Goal: Transaction & Acquisition: Subscribe to service/newsletter

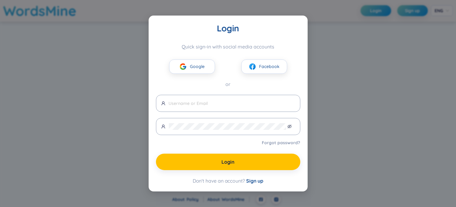
click at [259, 181] on span "Sign up" at bounding box center [254, 181] width 17 height 6
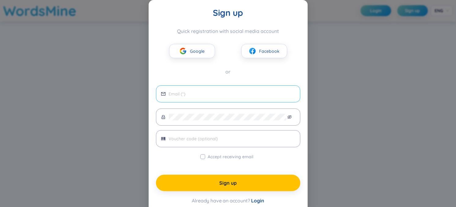
click at [214, 95] on input "email" at bounding box center [232, 94] width 126 height 7
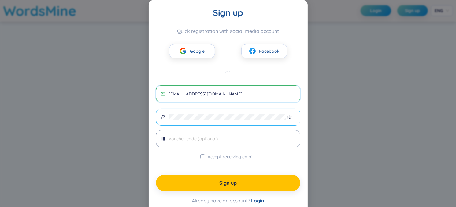
type input "[EMAIL_ADDRESS][DOMAIN_NAME]"
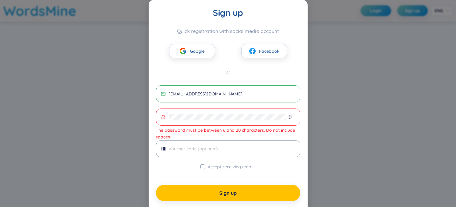
click at [285, 119] on span at bounding box center [228, 117] width 144 height 17
click at [287, 115] on icon "eye-invisible" at bounding box center [289, 117] width 4 height 4
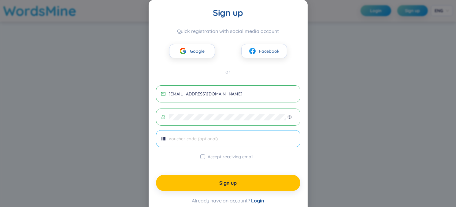
click at [242, 145] on span at bounding box center [228, 138] width 144 height 17
click at [220, 156] on span "Accept receiving email" at bounding box center [230, 157] width 50 height 7
click at [205, 156] on input "Accept receiving email" at bounding box center [202, 157] width 5 height 5
checkbox input "true"
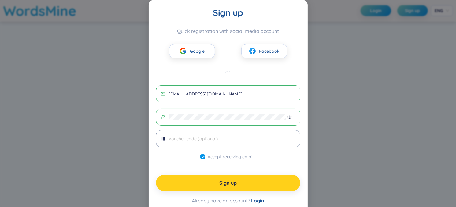
click at [222, 184] on span "Sign up" at bounding box center [227, 183] width 17 height 7
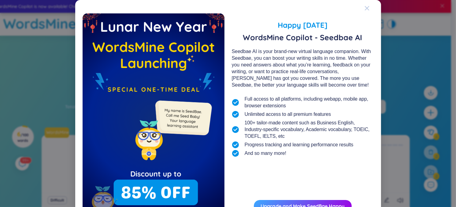
click at [365, 7] on icon "Close" at bounding box center [366, 8] width 4 height 4
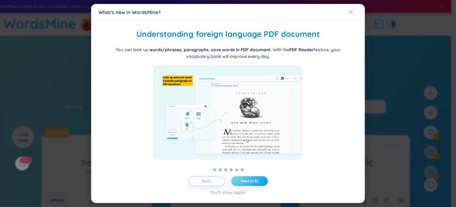
click at [255, 181] on span "Next (1/6)" at bounding box center [248, 181] width 17 height 5
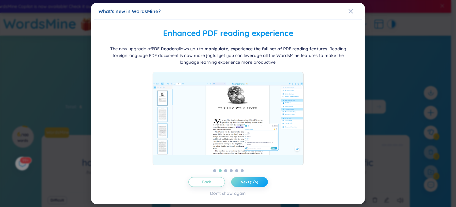
click at [255, 181] on span "Next (1/6)" at bounding box center [248, 182] width 17 height 5
click at [255, 181] on span "Next (2/6)" at bounding box center [249, 182] width 18 height 5
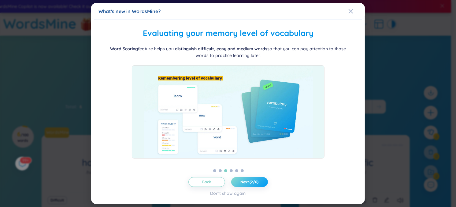
click at [255, 181] on span "Next (2/6)" at bounding box center [249, 182] width 18 height 5
click at [255, 181] on span "Next (3/6)" at bounding box center [249, 182] width 18 height 5
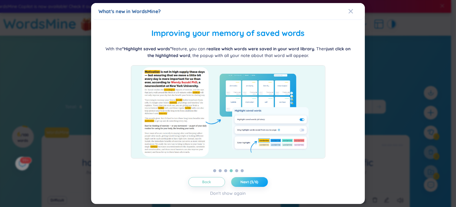
click at [255, 181] on span "Next (3/6)" at bounding box center [249, 182] width 18 height 5
click at [255, 181] on span "Next (4/6)" at bounding box center [249, 182] width 18 height 5
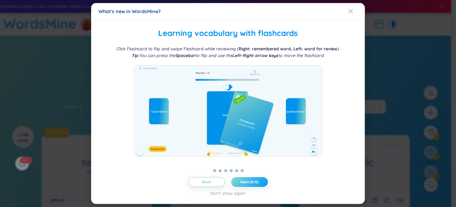
click at [255, 181] on span "Next (4/6)" at bounding box center [249, 182] width 18 height 5
click at [255, 181] on span "Next (5/6)" at bounding box center [249, 182] width 18 height 5
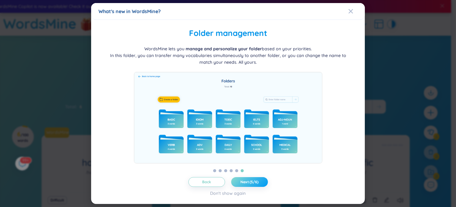
click at [255, 181] on span "Next (5/6)" at bounding box center [249, 182] width 18 height 5
click at [255, 181] on span "Let's get started!" at bounding box center [249, 182] width 30 height 5
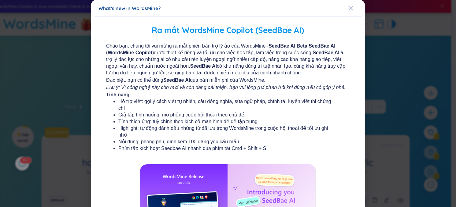
drag, startPoint x: 348, startPoint y: 8, endPoint x: 341, endPoint y: 100, distance: 92.0
click at [348, 8] on icon "Close" at bounding box center [350, 8] width 5 height 5
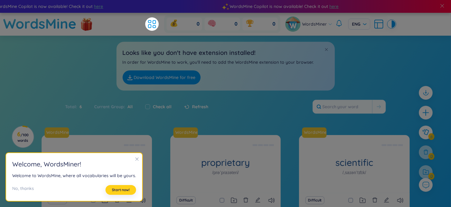
click at [120, 186] on button "Start now!" at bounding box center [120, 190] width 31 height 10
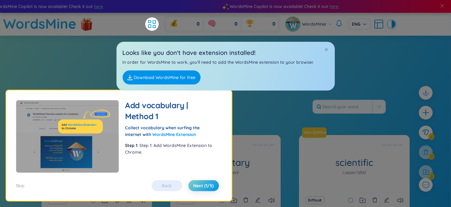
click at [164, 186] on div "Back Next (1/5)" at bounding box center [184, 186] width 73 height 11
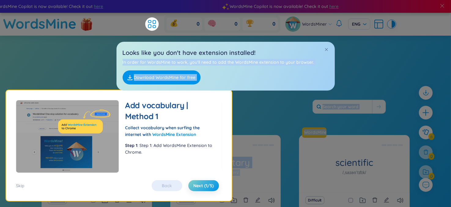
click at [329, 37] on body "WordsMine Copilot is now available! Check it out here WordsMine Copilot is now …" at bounding box center [225, 103] width 451 height 207
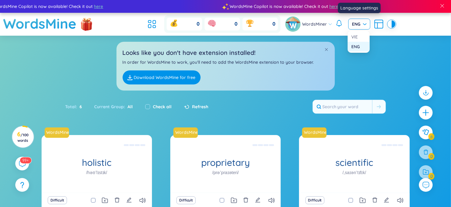
click at [360, 28] on span at bounding box center [357, 24] width 10 height 10
click at [357, 36] on div "VIE" at bounding box center [358, 37] width 15 height 7
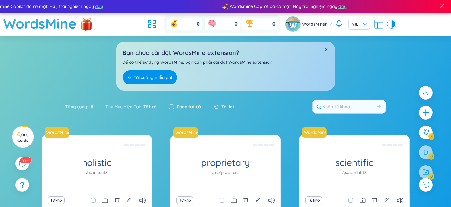
click at [326, 46] on div "Bạn chưa cài đặt WordsMine extension? Để có thể sử dụng WordsMine, bạn cần phải…" at bounding box center [225, 66] width 218 height 49
click at [327, 51] on span at bounding box center [326, 49] width 4 height 4
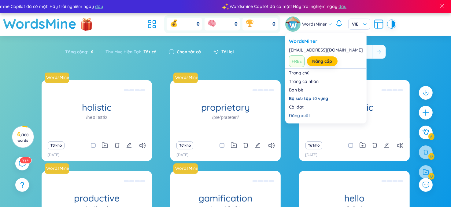
click at [308, 25] on span "WordsMiner" at bounding box center [314, 24] width 25 height 7
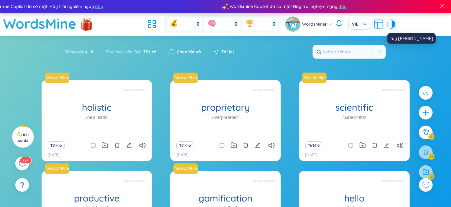
click at [389, 26] on div at bounding box center [390, 23] width 4 height 7
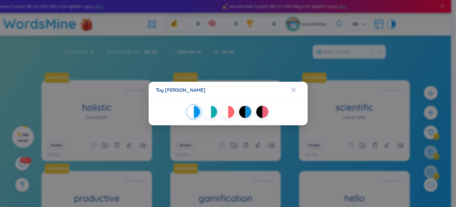
click at [230, 115] on div at bounding box center [231, 112] width 6 height 12
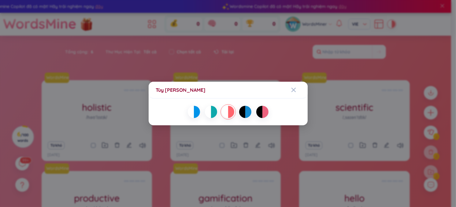
click at [229, 111] on div at bounding box center [231, 112] width 6 height 12
click at [265, 112] on div at bounding box center [265, 112] width 6 height 12
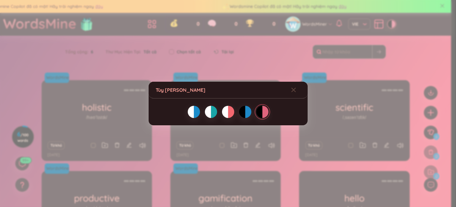
click at [229, 115] on div at bounding box center [231, 112] width 6 height 12
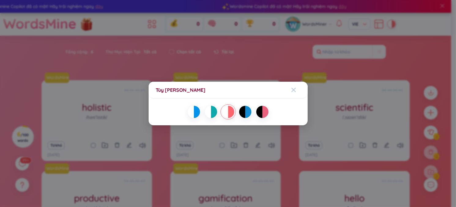
click at [293, 88] on icon "Close" at bounding box center [293, 90] width 5 height 5
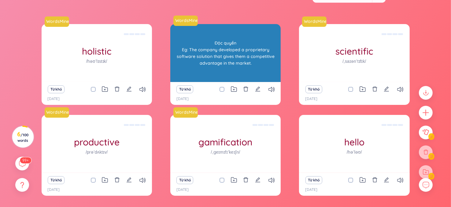
scroll to position [57, 0]
